Goal: Information Seeking & Learning: Learn about a topic

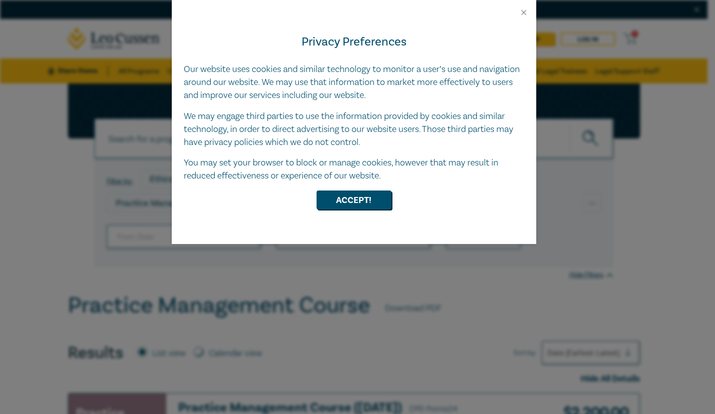
click at [371, 218] on div "Privacy Preferences Our website uses cookies and similar technology to monitor …" at bounding box center [354, 130] width 365 height 227
click at [378, 190] on div "Privacy Preferences Our website uses cookies and similar technology to monitor …" at bounding box center [354, 130] width 365 height 227
click at [395, 213] on div "Privacy Preferences Our website uses cookies and similar technology to monitor …" at bounding box center [354, 130] width 365 height 227
click at [367, 196] on button "Accept!" at bounding box center [354, 199] width 75 height 19
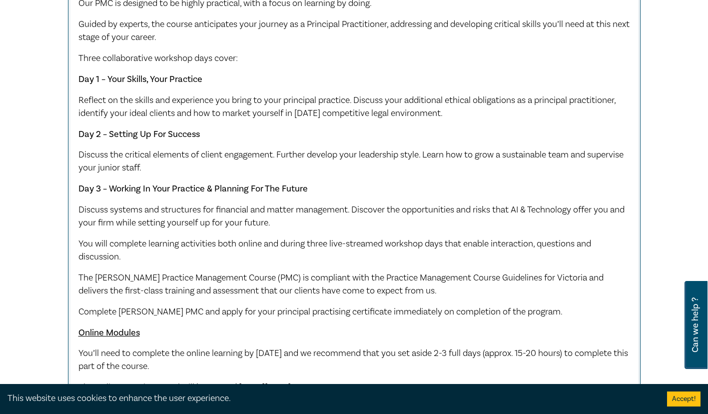
scroll to position [419, 0]
